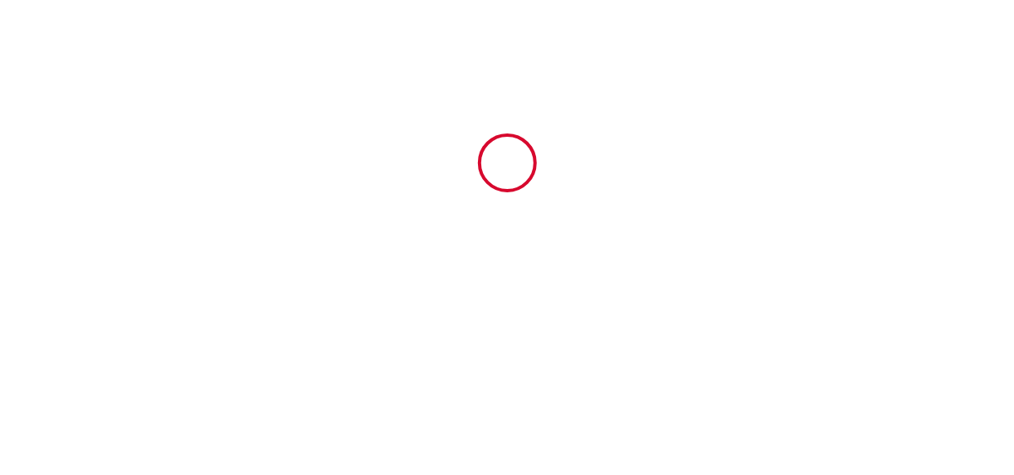
type input "6027255"
type input "Gîtes des Palombes - Chalet Bordeaux"
type input "[STREET_ADDRESS]"
type input "31620"
type input "FRONTON"
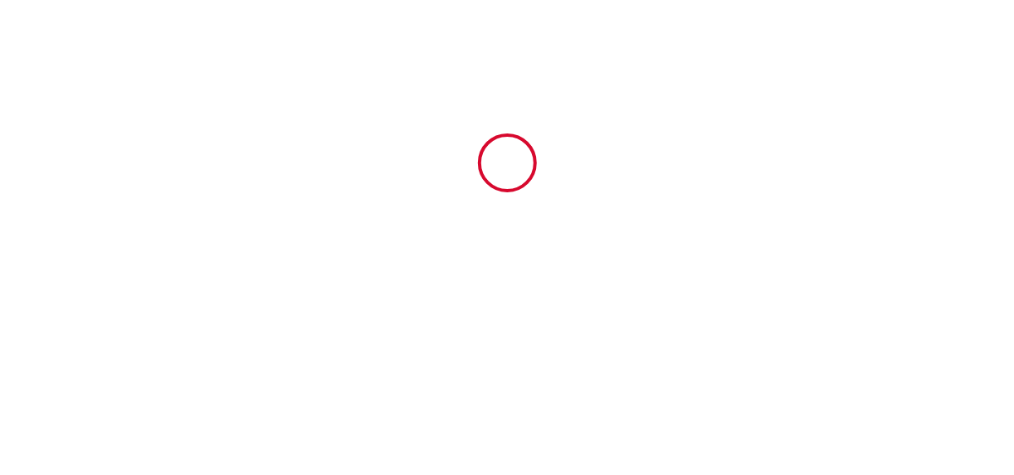
type input "[GEOGRAPHIC_DATA]"
type input "[DATE]"
type input "4"
type input "1"
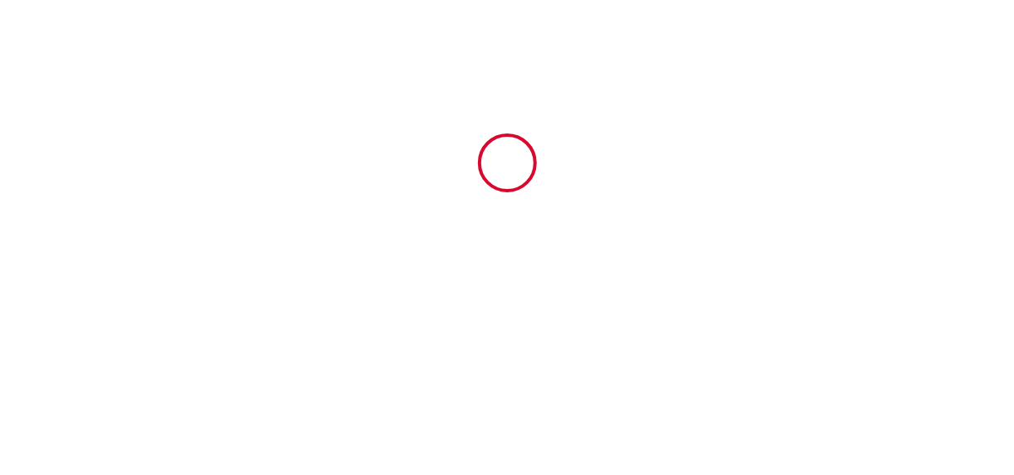
type input "250"
type input "297"
type input "[PERSON_NAME]"
type input "[STREET_ADDRESS]"
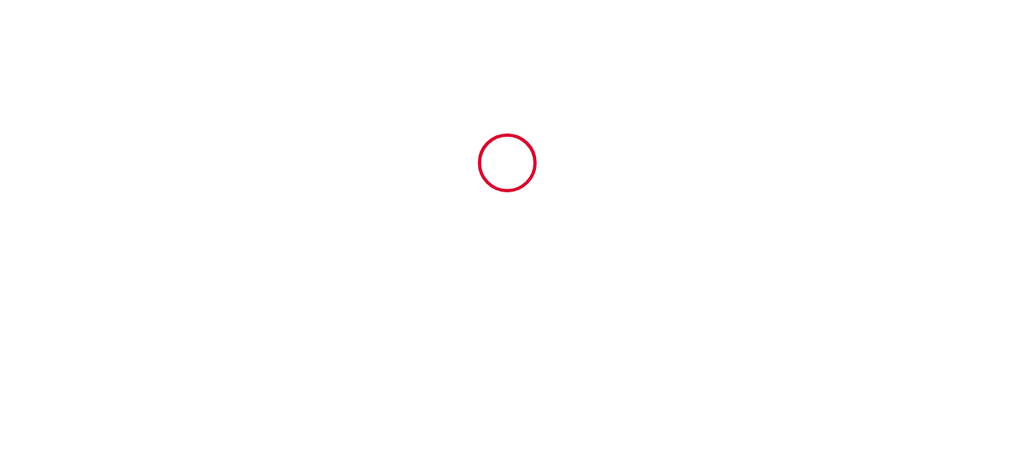
type input "31620"
type input "FRONTON"
type input "[GEOGRAPHIC_DATA]"
type input "[EMAIL_ADDRESS][DOMAIN_NAME]"
type input "[PERSON_NAME]"
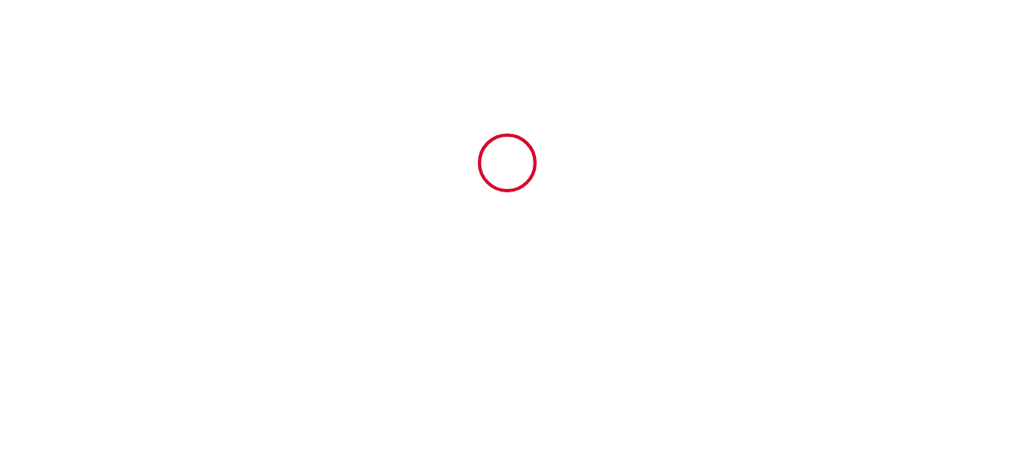
type input "Roux"
type input "[STREET_ADDRESS] ouche"
type input "79700"
type input "LA PETITE BOISSIERE"
type input "[PERSON_NAME][EMAIL_ADDRESS][DOMAIN_NAME]"
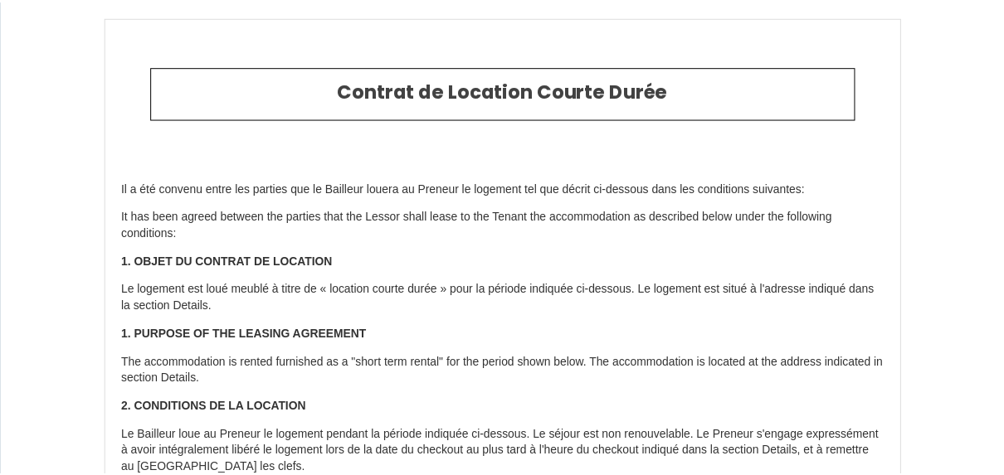
scroll to position [4019, 0]
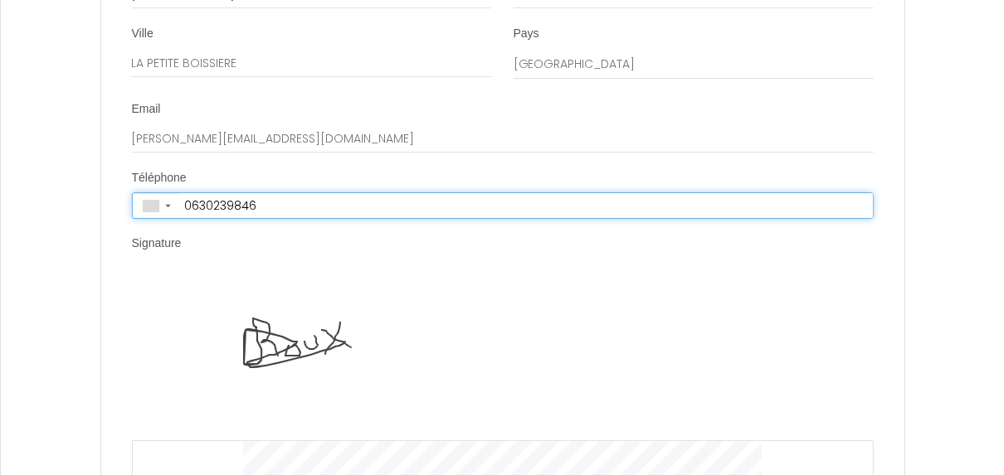
type input "[PHONE_NUMBER]"
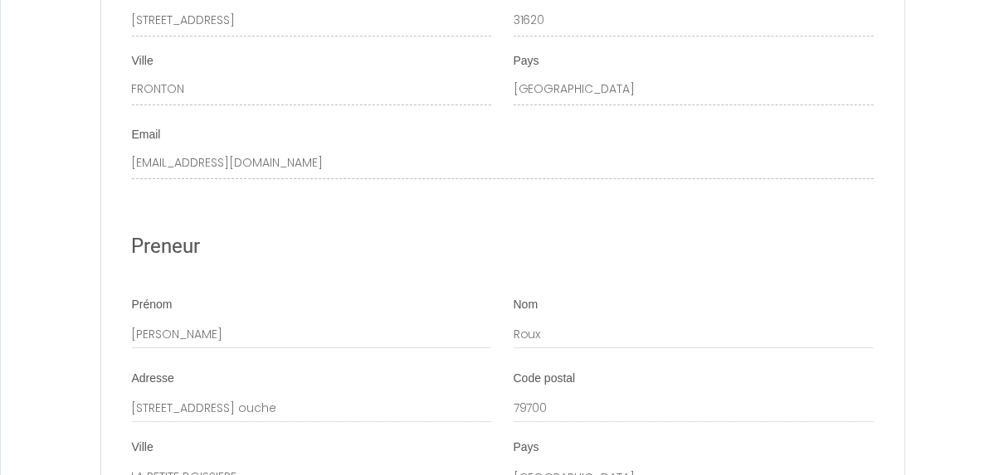
scroll to position [3356, 0]
